Goal: Transaction & Acquisition: Purchase product/service

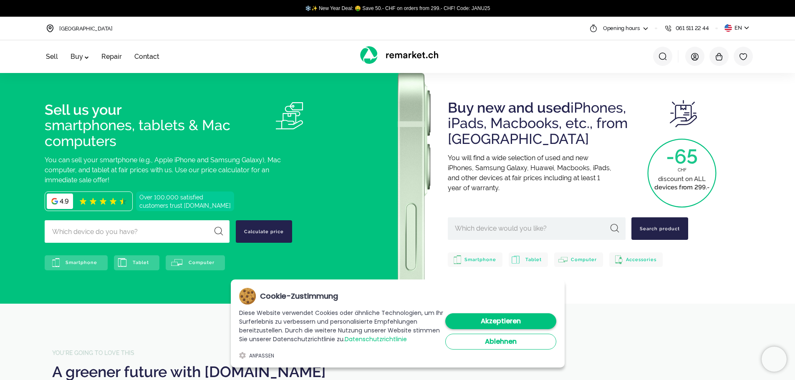
click at [489, 322] on button "Akzeptieren" at bounding box center [500, 321] width 111 height 16
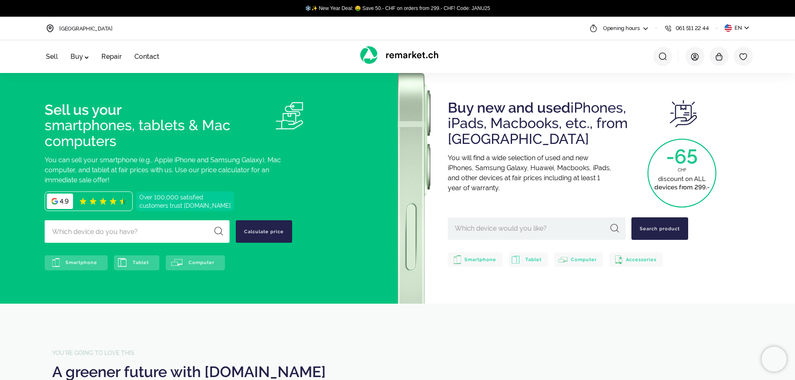
click at [267, 48] on div "Sell Buy Devices Smartphone Tablet Watch MacBook iMac Mac Mini Accessories Audi…" at bounding box center [203, 56] width 314 height 33
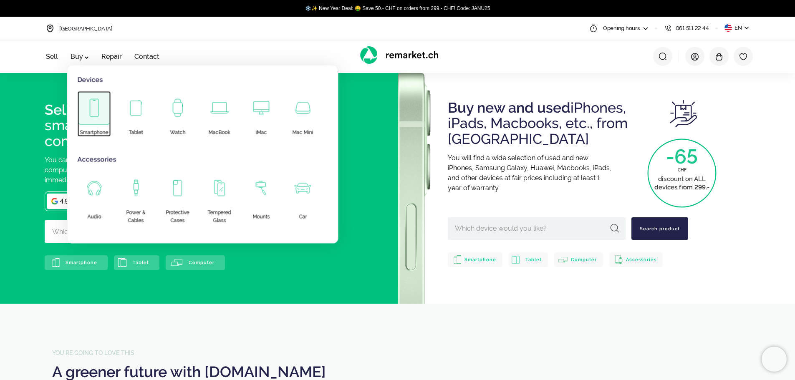
click at [100, 115] on span at bounding box center [94, 107] width 33 height 33
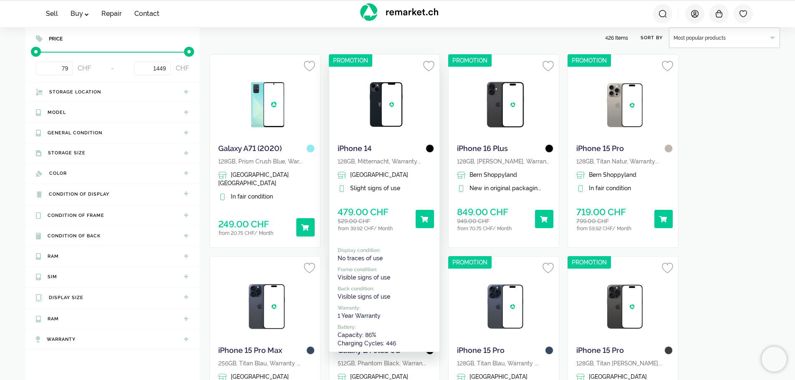
scroll to position [96, 0]
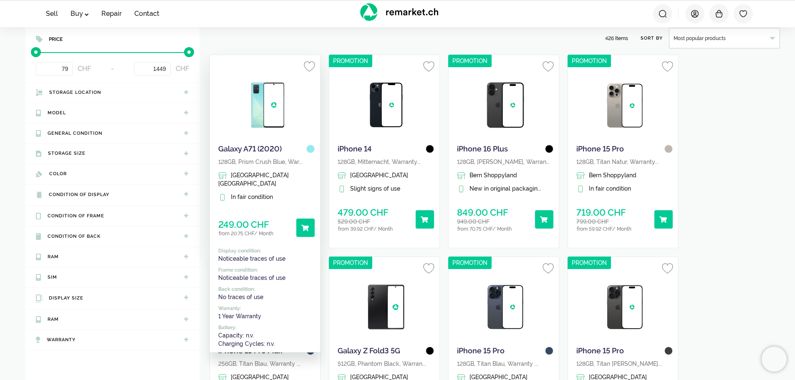
click at [262, 175] on span "[GEOGRAPHIC_DATA] [GEOGRAPHIC_DATA]" at bounding box center [253, 179] width 71 height 15
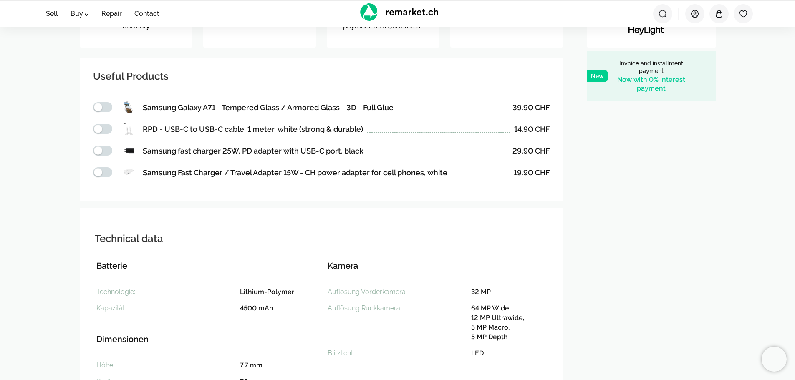
scroll to position [430, 0]
click at [106, 108] on div at bounding box center [106, 108] width 4 height 4
click at [106, 108] on div at bounding box center [107, 107] width 8 height 8
checkbox input "false"
click at [102, 171] on div at bounding box center [102, 173] width 19 height 10
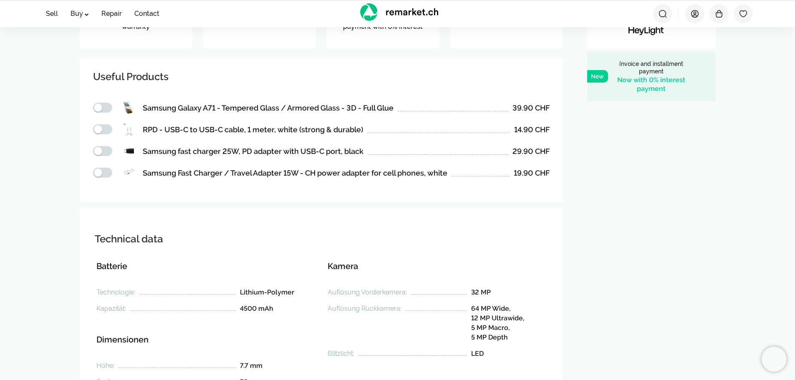
checkbox input "true"
click at [104, 152] on div at bounding box center [106, 151] width 4 height 4
checkbox input "true"
click at [99, 126] on div at bounding box center [98, 129] width 8 height 8
checkbox input "true"
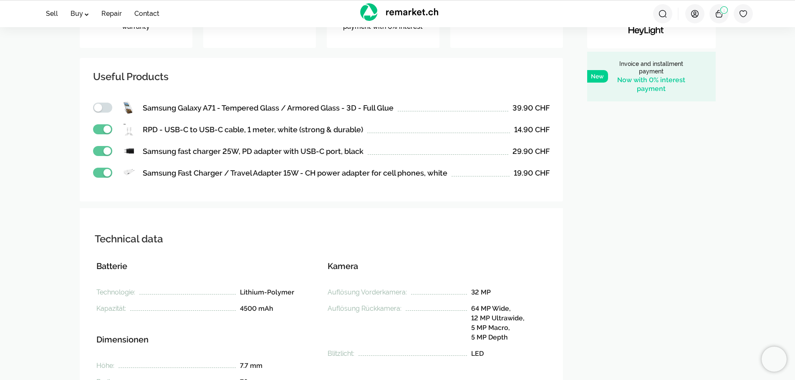
click at [104, 110] on div at bounding box center [102, 108] width 19 height 10
click at [103, 106] on div at bounding box center [107, 107] width 8 height 8
checkbox input "false"
click at [102, 129] on div at bounding box center [102, 129] width 19 height 10
checkbox input "false"
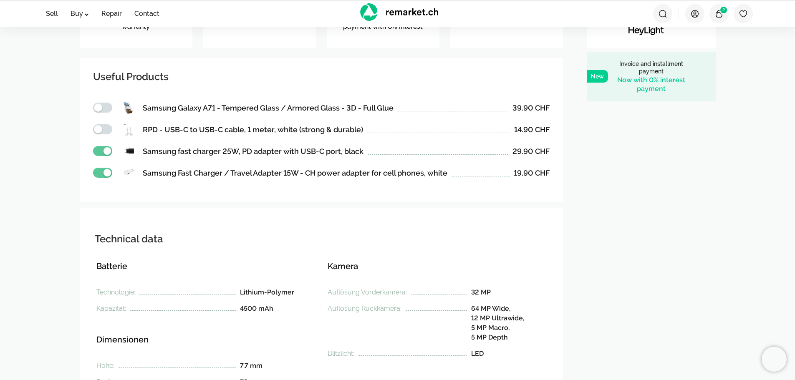
click at [103, 149] on div at bounding box center [107, 151] width 8 height 8
checkbox input "false"
click at [103, 172] on div at bounding box center [107, 173] width 8 height 8
checkbox input "false"
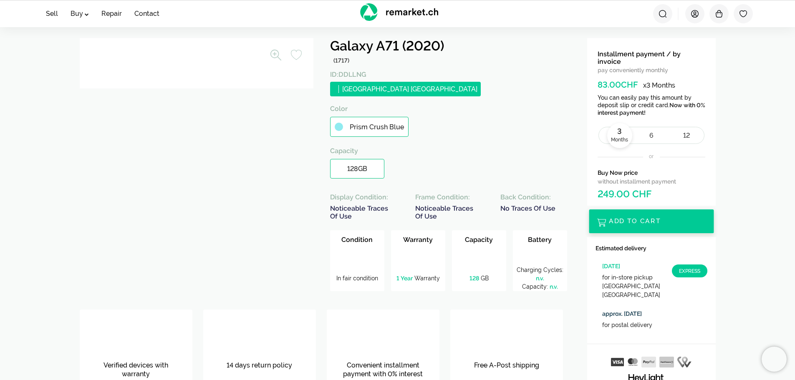
scroll to position [138, 0]
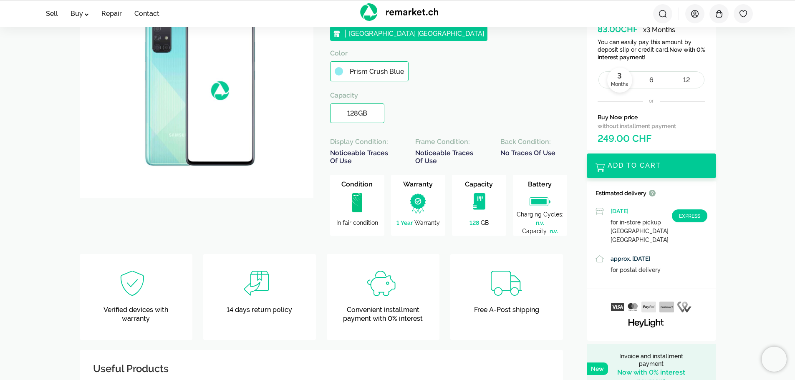
click at [661, 164] on div at bounding box center [651, 166] width 129 height 25
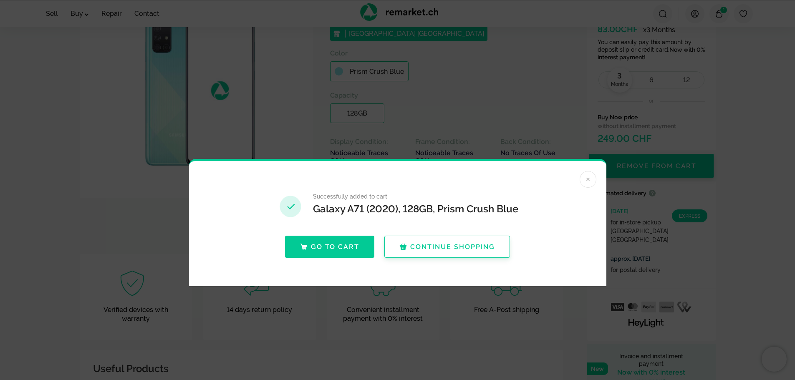
click at [466, 249] on button "Continue shopping" at bounding box center [447, 247] width 126 height 22
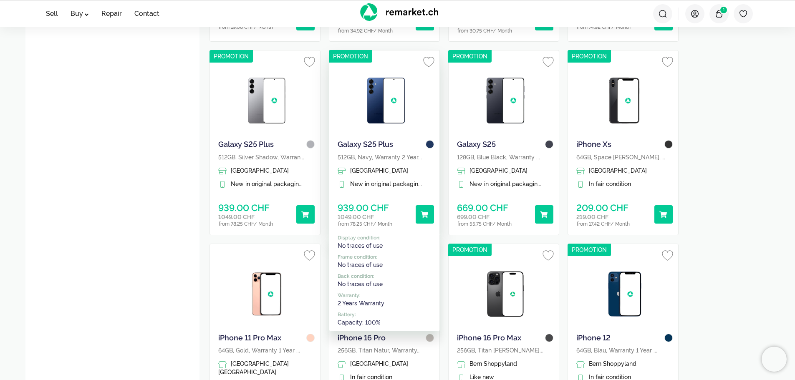
scroll to position [889, 0]
